Goal: Transaction & Acquisition: Book appointment/travel/reservation

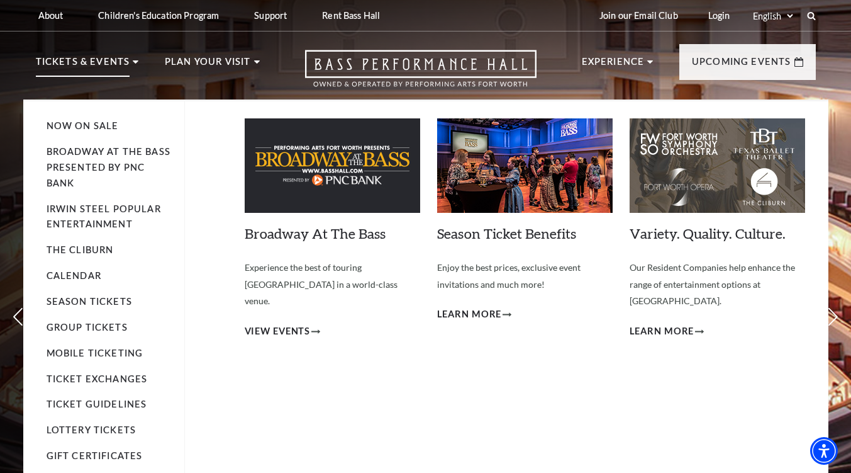
click at [127, 67] on p "Tickets & Events" at bounding box center [83, 65] width 94 height 23
click at [91, 125] on link "Now On Sale" at bounding box center [83, 125] width 72 height 11
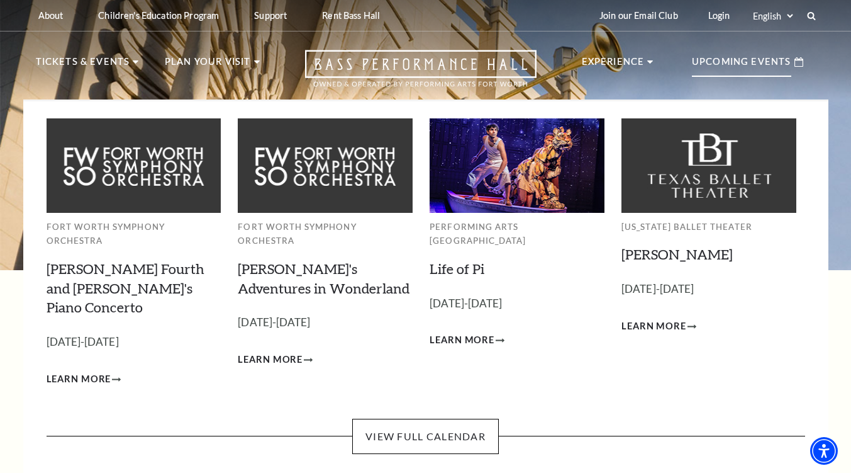
click at [771, 64] on p "Upcoming Events" at bounding box center [741, 65] width 99 height 23
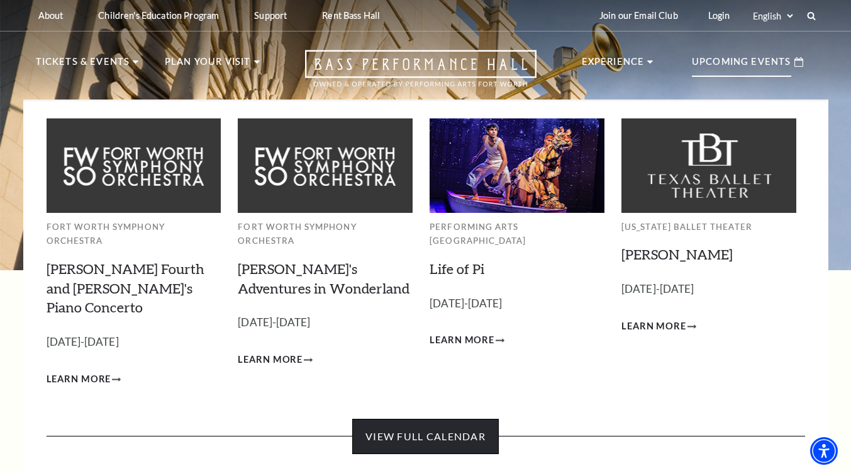
click at [456, 418] on link "View Full Calendar" at bounding box center [425, 435] width 147 height 35
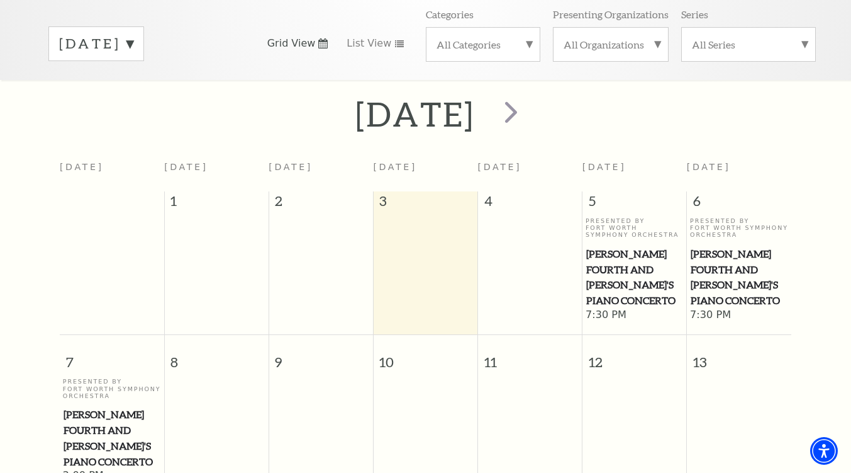
scroll to position [182, 0]
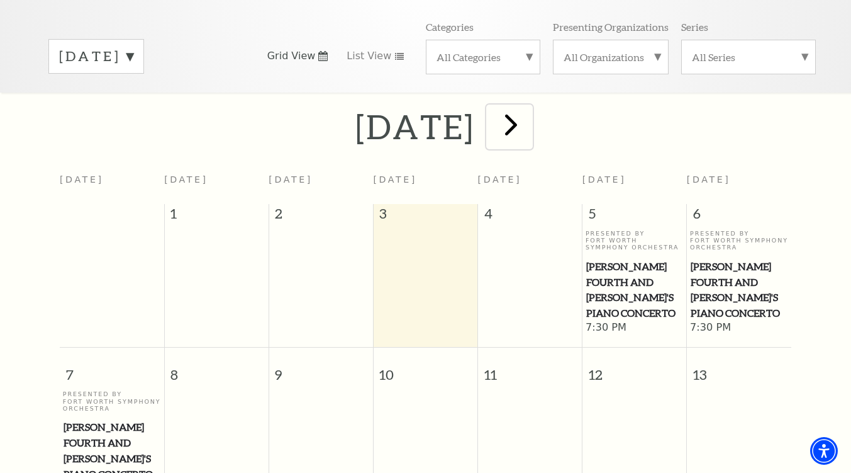
click at [529, 116] on span "next" at bounding box center [511, 124] width 36 height 36
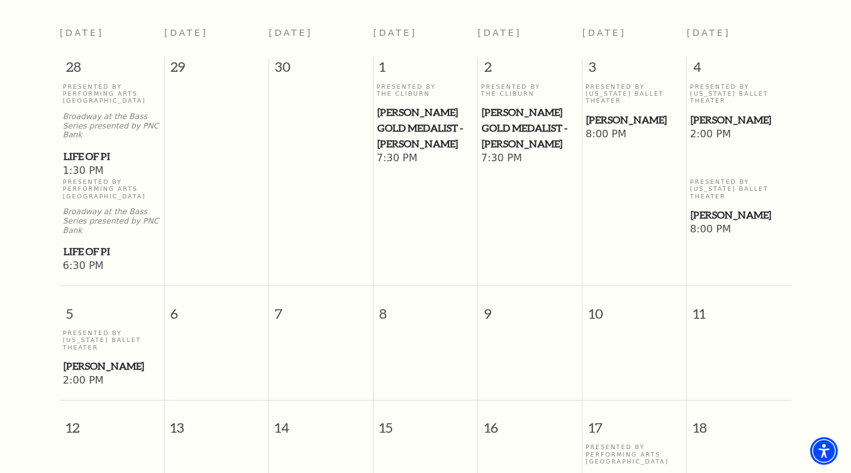
scroll to position [332, 0]
